Goal: Information Seeking & Learning: Understand process/instructions

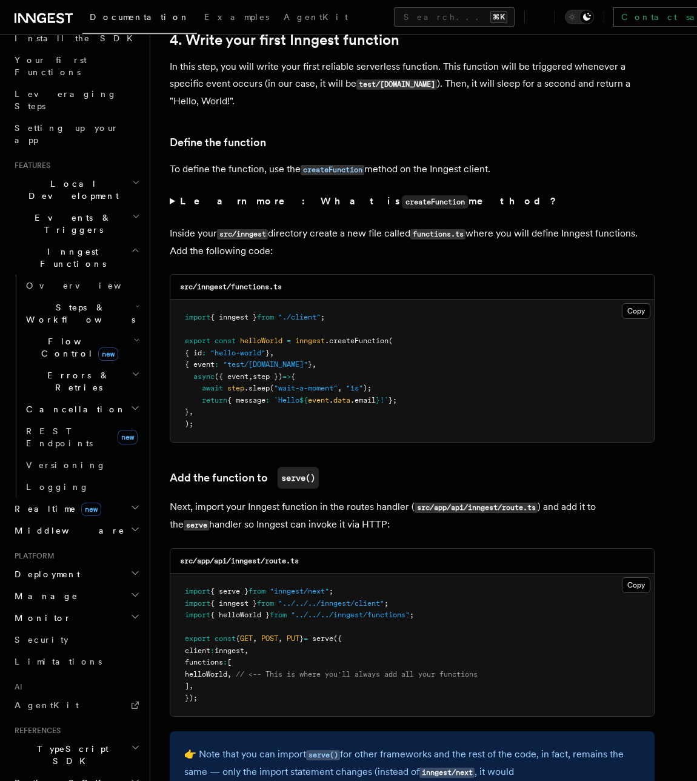
scroll to position [148, 0]
click at [115, 694] on link "AgentKit" at bounding box center [76, 705] width 133 height 22
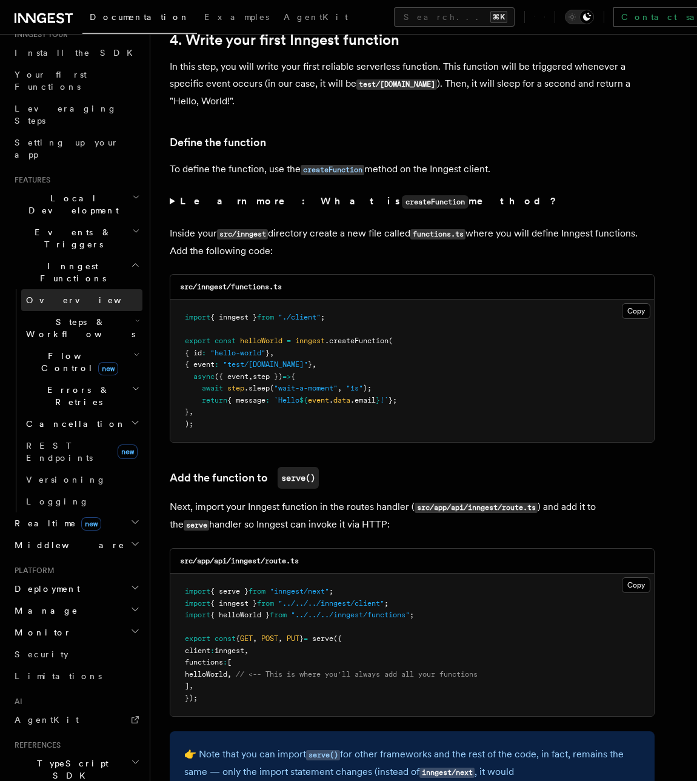
scroll to position [213, 0]
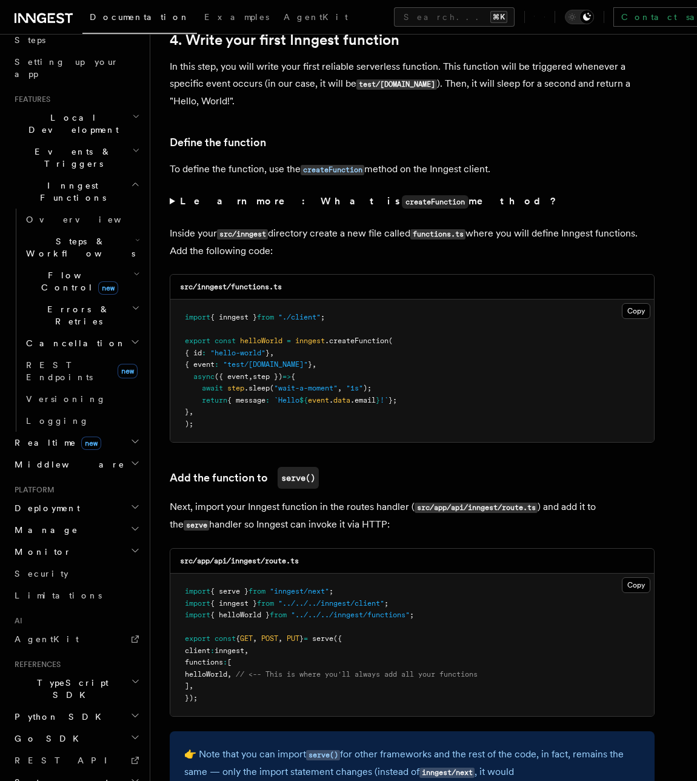
click at [122, 175] on h2 "Inngest Functions" at bounding box center [76, 192] width 133 height 34
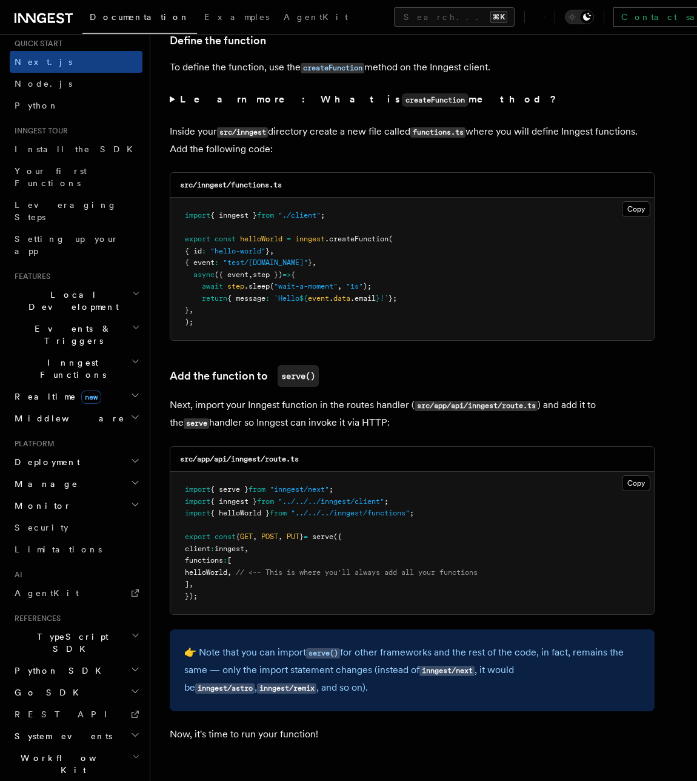
scroll to position [0, 0]
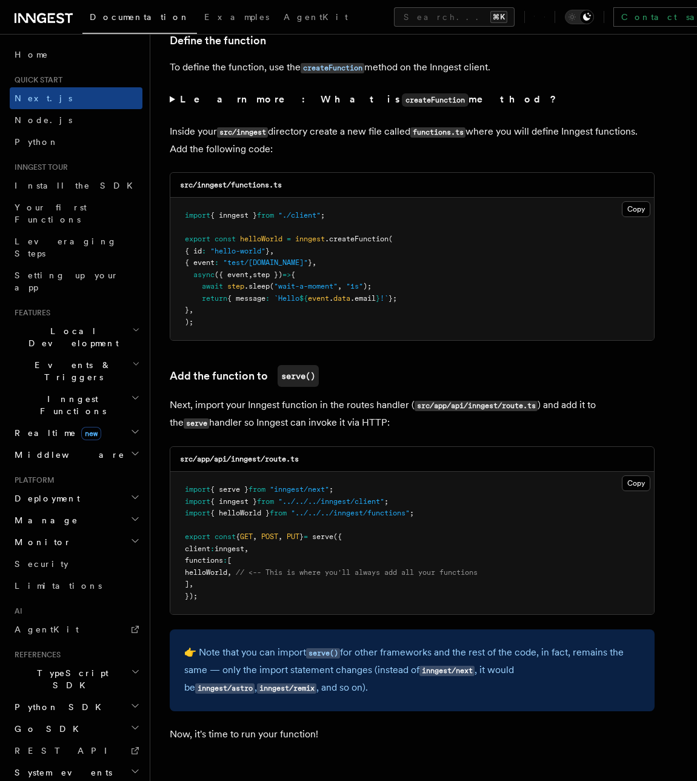
click at [125, 388] on h2 "Inngest Functions" at bounding box center [76, 405] width 133 height 34
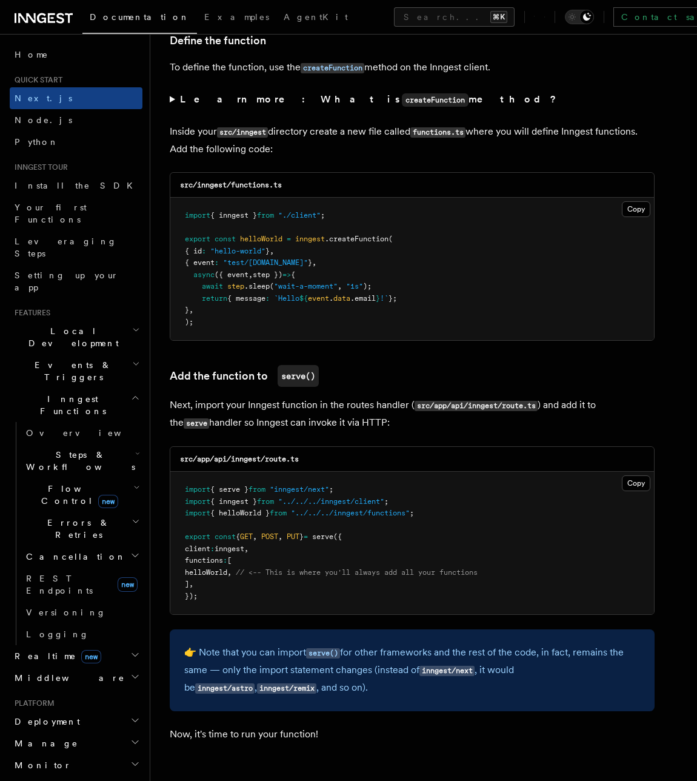
click at [127, 444] on h2 "Steps & Workflows" at bounding box center [81, 461] width 121 height 34
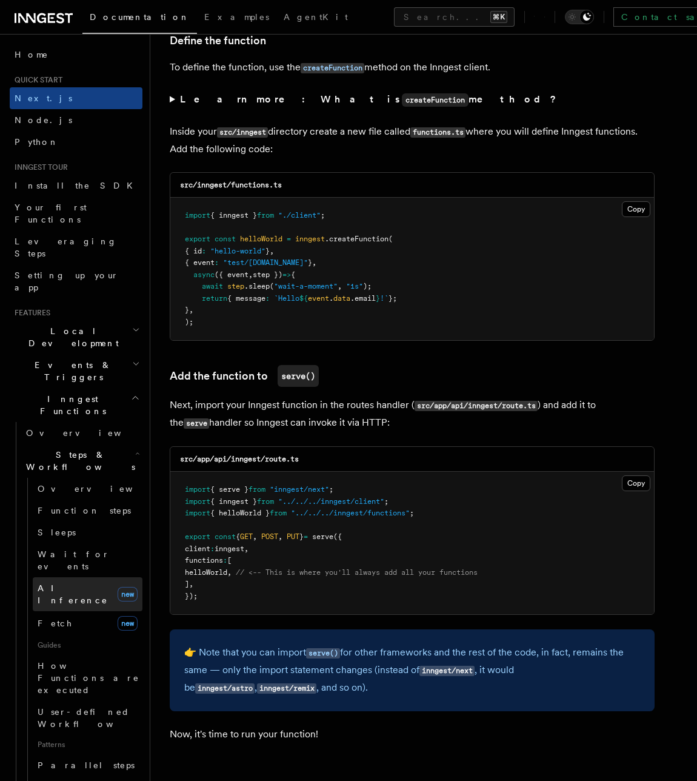
click at [85, 577] on link "AI Inference new" at bounding box center [88, 594] width 110 height 34
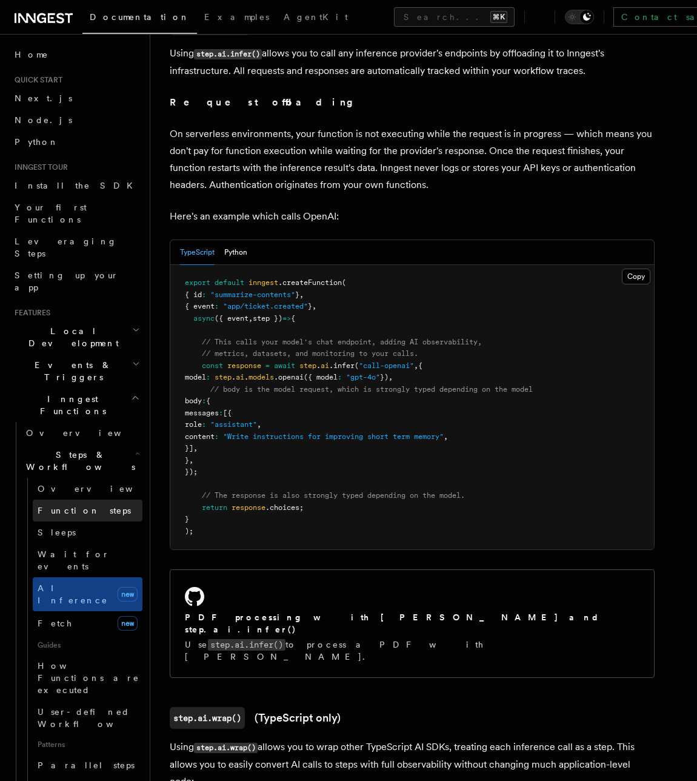
scroll to position [535, 0]
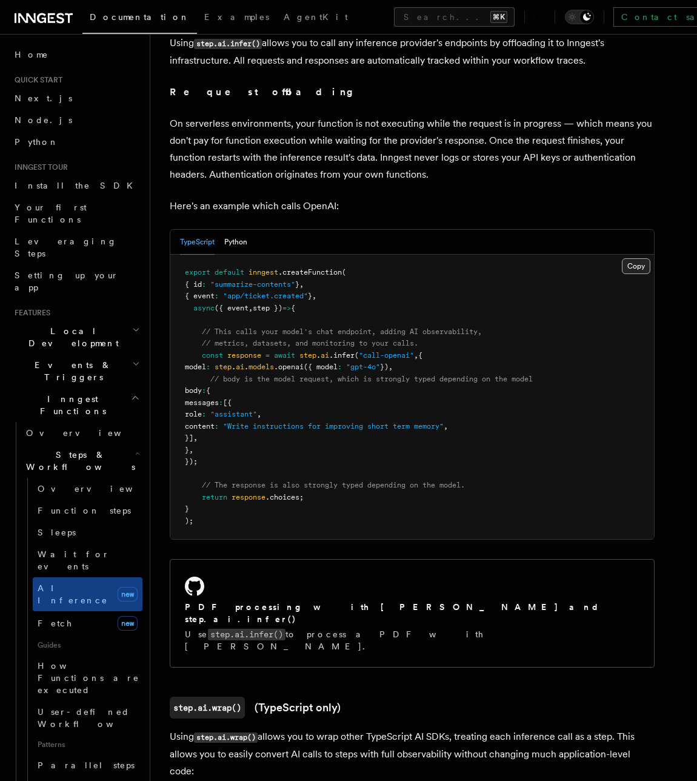
click at [636, 258] on button "Copy Copied" at bounding box center [636, 266] width 28 height 16
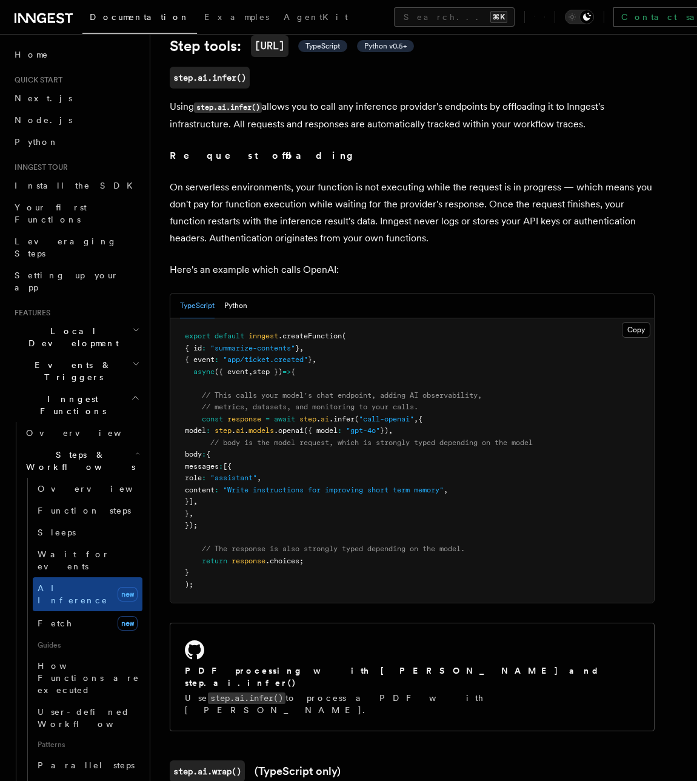
scroll to position [465, 0]
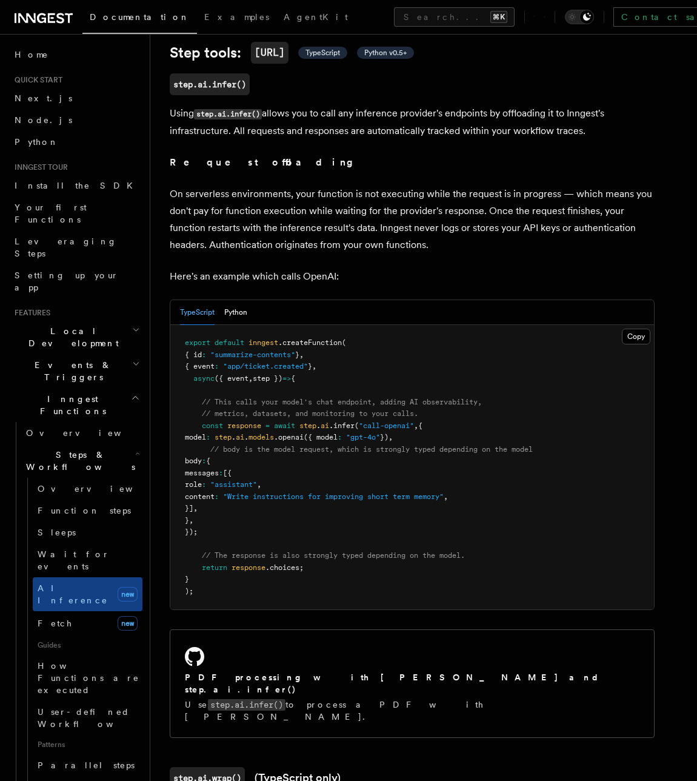
click at [302, 362] on span ""app/ticket.created"" at bounding box center [265, 366] width 85 height 8
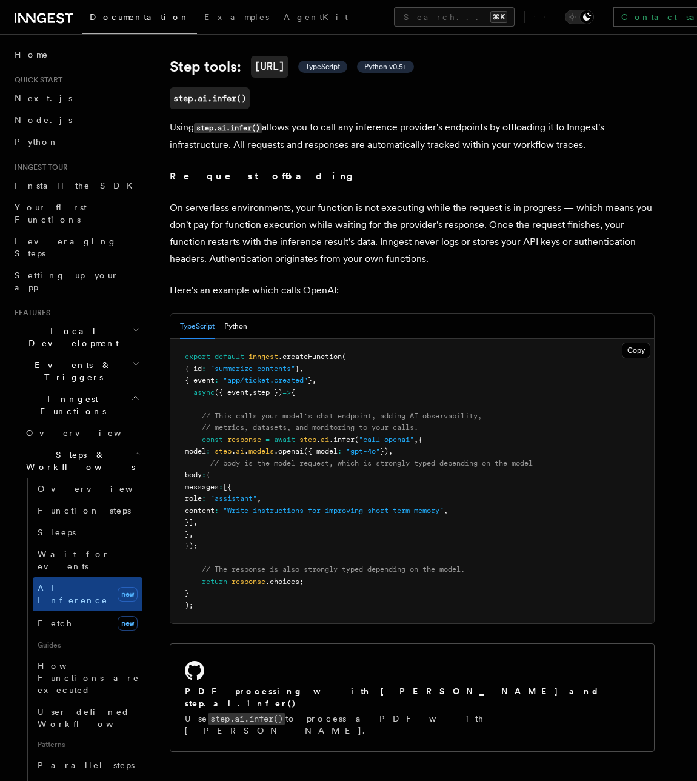
scroll to position [427, 0]
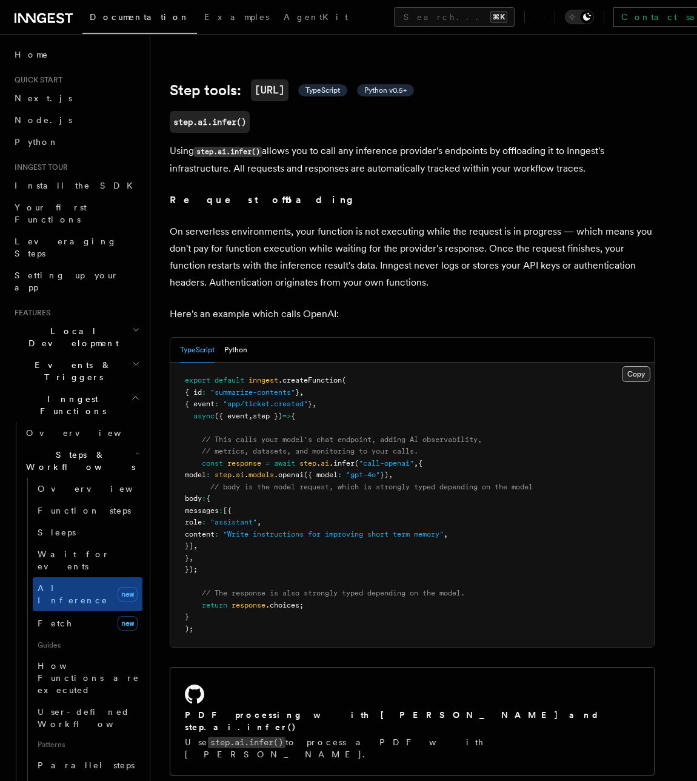
click at [634, 366] on button "Copy Copied" at bounding box center [636, 374] width 28 height 16
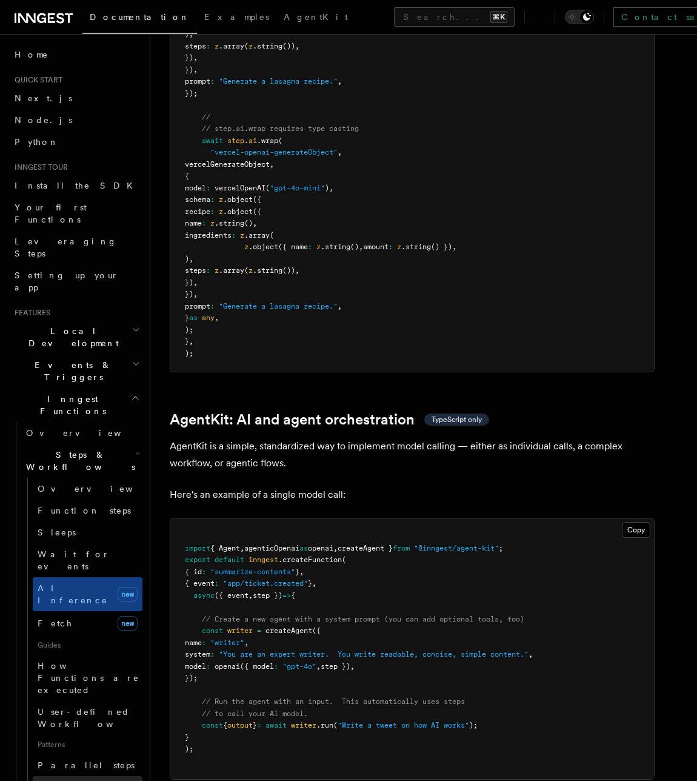
scroll to position [3248, 0]
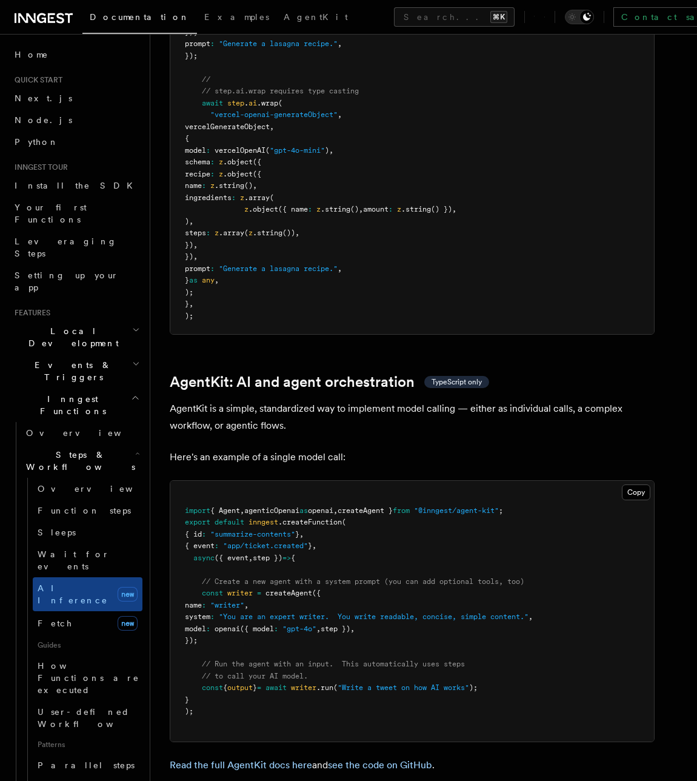
click at [384, 506] on span "createAgent }" at bounding box center [365, 510] width 55 height 8
click at [393, 481] on pre "import { Agent , agenticOpenai as openai , createAgent } from "@inngest/agent-k…" at bounding box center [412, 611] width 484 height 261
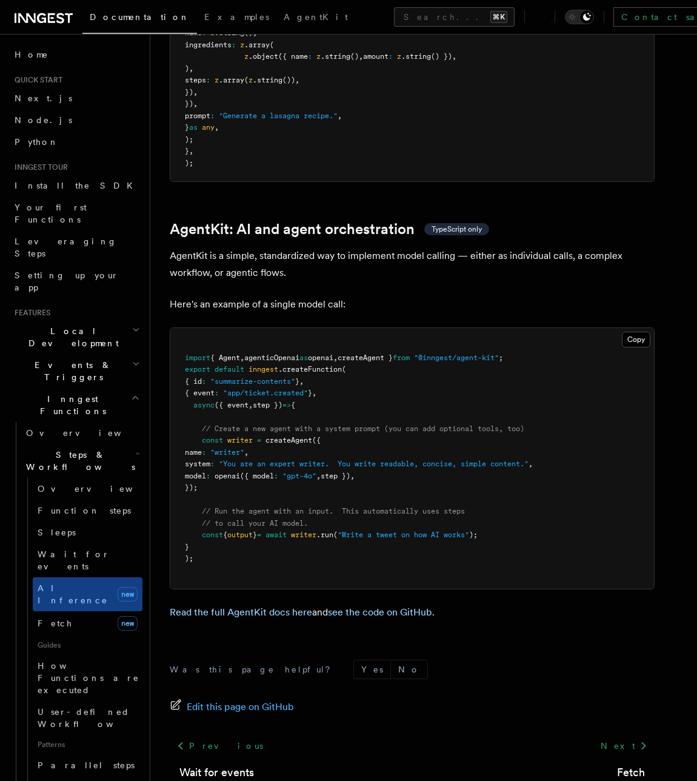
scroll to position [3430, 0]
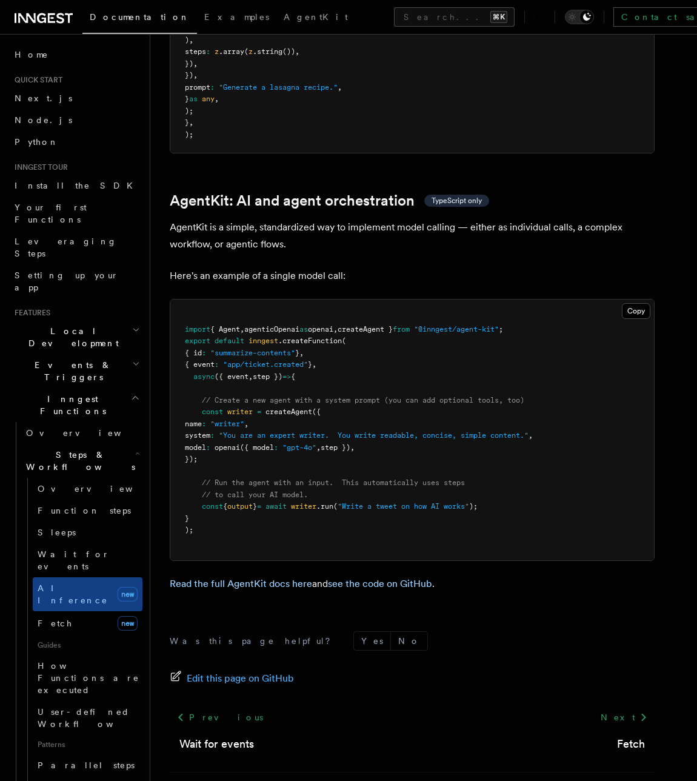
click at [258, 575] on p "Read the full AgentKit docs here and see the code on GitHub ." at bounding box center [412, 583] width 485 height 17
click at [394, 18] on button "Search... ⌘K" at bounding box center [454, 16] width 121 height 19
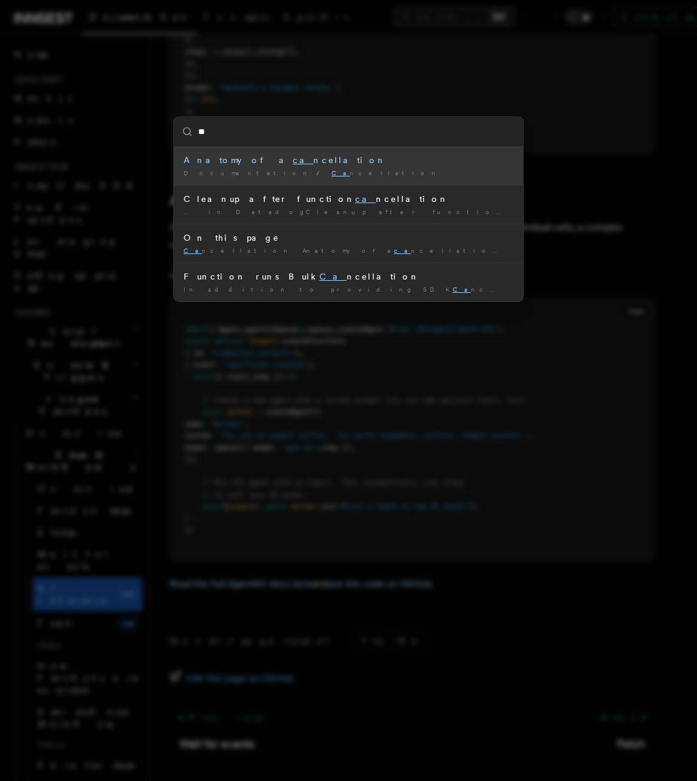
type input "*"
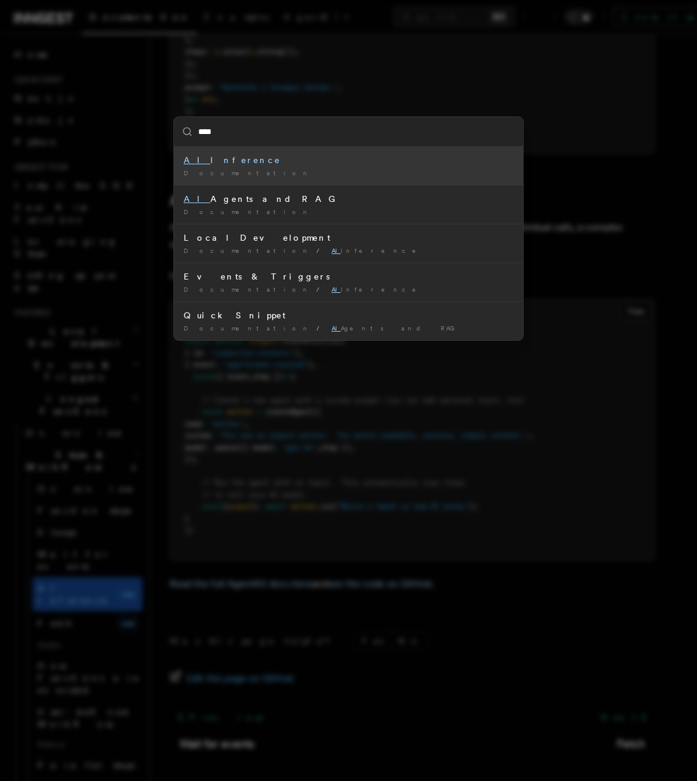
click at [227, 136] on input "****" at bounding box center [348, 131] width 349 height 29
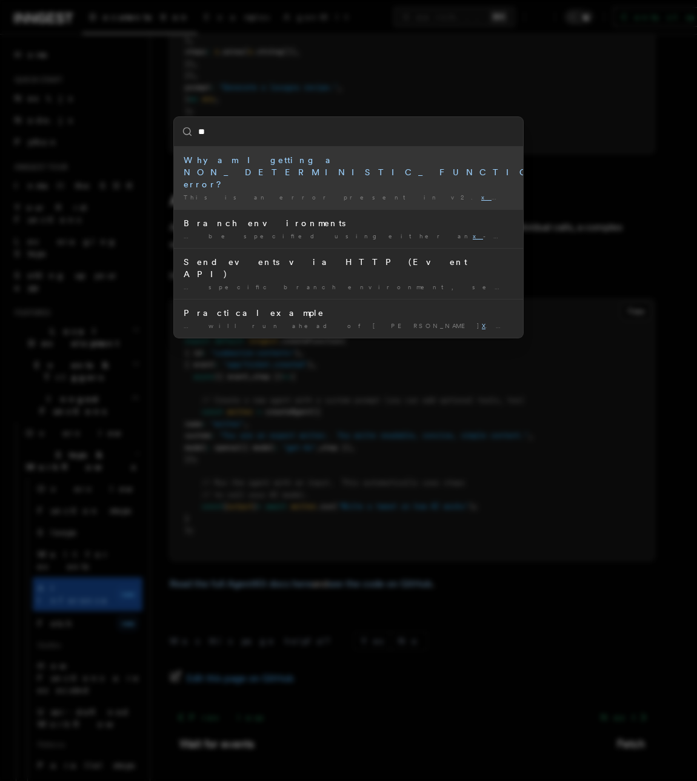
type input "*"
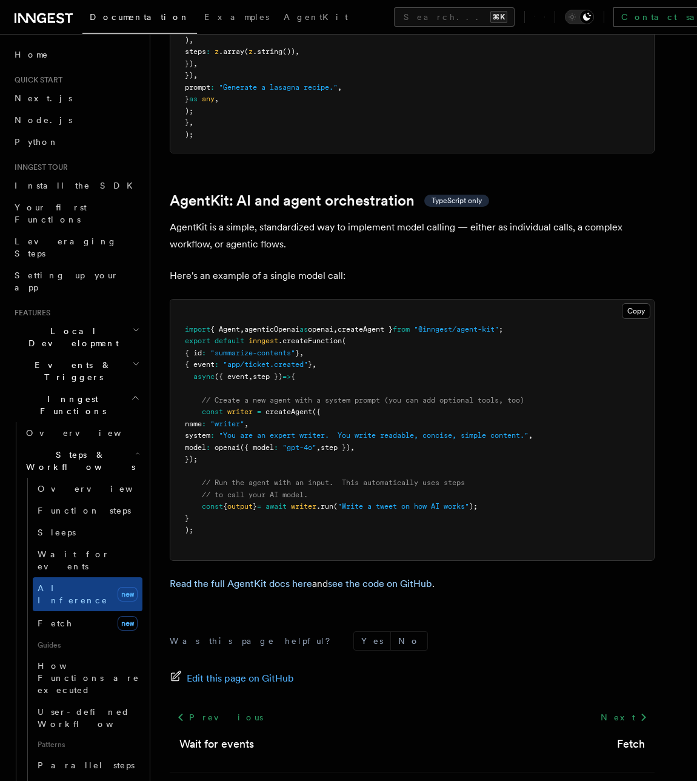
click at [291, 325] on span "agenticOpenai" at bounding box center [271, 329] width 55 height 8
copy code "import { Agent , agenticOpenai as openai , createAgent } from "@inngest/agent-k…"
click at [237, 415] on pre "import { Agent , agenticOpenai as openai , createAgent } from "@inngest/agent-k…" at bounding box center [412, 429] width 484 height 261
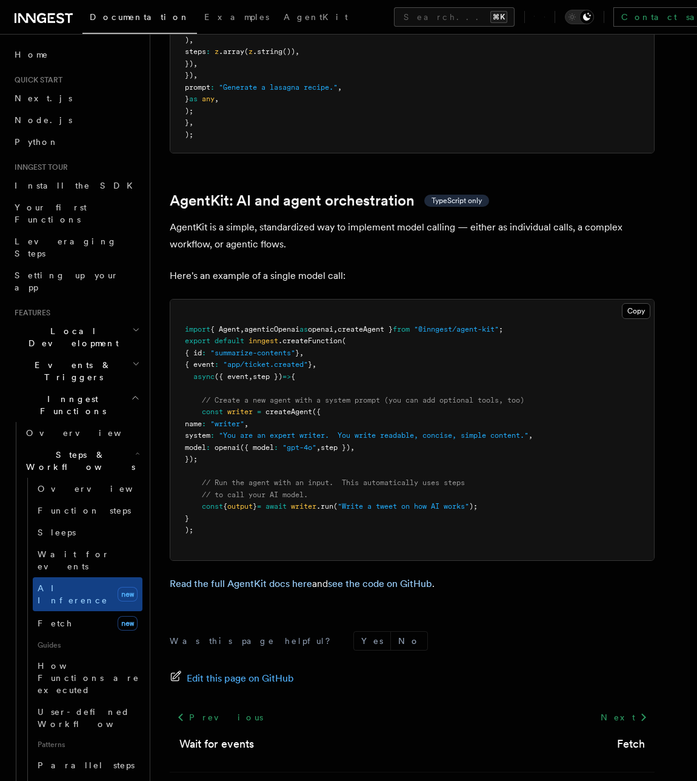
drag, startPoint x: 210, startPoint y: 378, endPoint x: 199, endPoint y: 352, distance: 28.3
click at [199, 352] on pre "import { Agent , agenticOpenai as openai , createAgent } from "@inngest/agent-k…" at bounding box center [412, 429] width 484 height 261
copy code "// Create a new agent with a system prompt (you can add optional tools, too) co…"
